Goal: Task Accomplishment & Management: Manage account settings

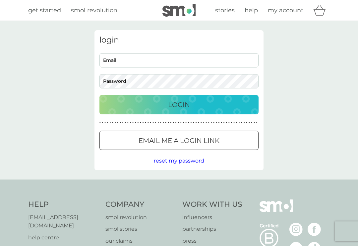
click at [131, 62] on input "Email" at bounding box center [179, 60] width 159 height 14
type input "[PERSON_NAME][EMAIL_ADDRESS][DOMAIN_NAME]"
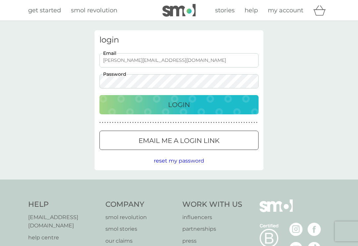
click at [201, 98] on button "Login" at bounding box center [179, 104] width 159 height 19
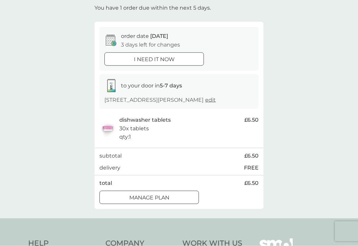
scroll to position [39, 0]
click at [176, 202] on div "Manage plan" at bounding box center [149, 198] width 99 height 9
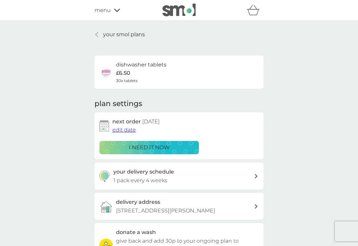
click at [129, 132] on button "edit date" at bounding box center [124, 129] width 24 height 9
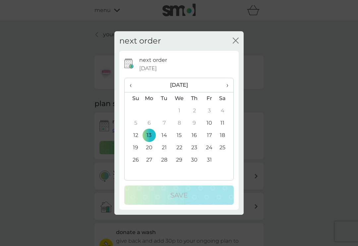
click at [153, 165] on td "27" at bounding box center [149, 160] width 15 height 12
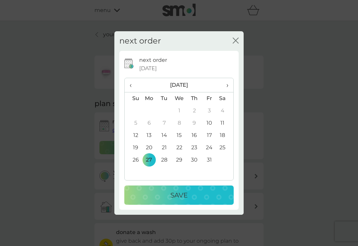
click at [222, 200] on div "Save" at bounding box center [179, 194] width 96 height 11
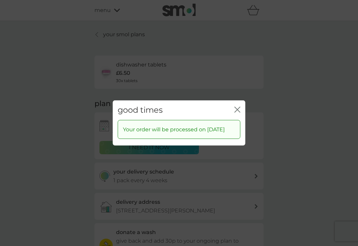
click at [238, 109] on icon "close" at bounding box center [238, 109] width 6 height 6
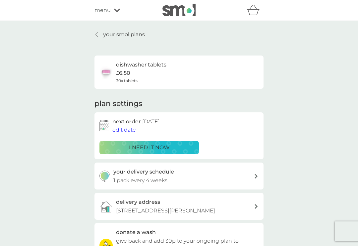
click at [117, 13] on div "menu" at bounding box center [123, 10] width 56 height 9
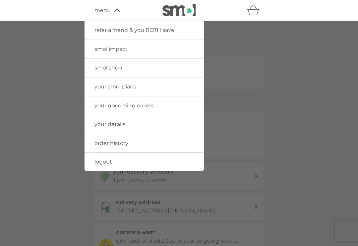
click at [108, 160] on span "logout" at bounding box center [104, 161] width 18 height 6
